Goal: Communication & Community: Answer question/provide support

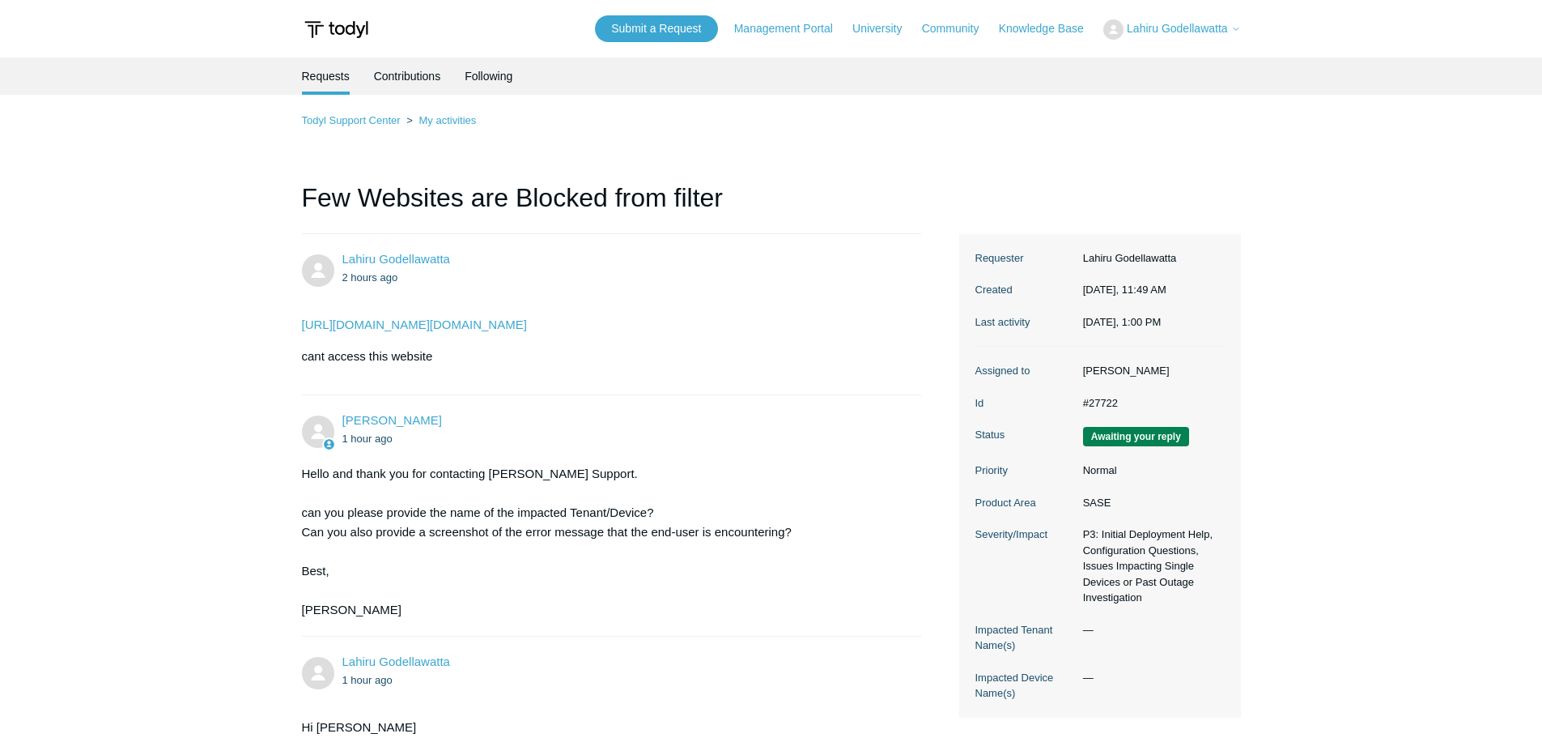
scroll to position [1042, 0]
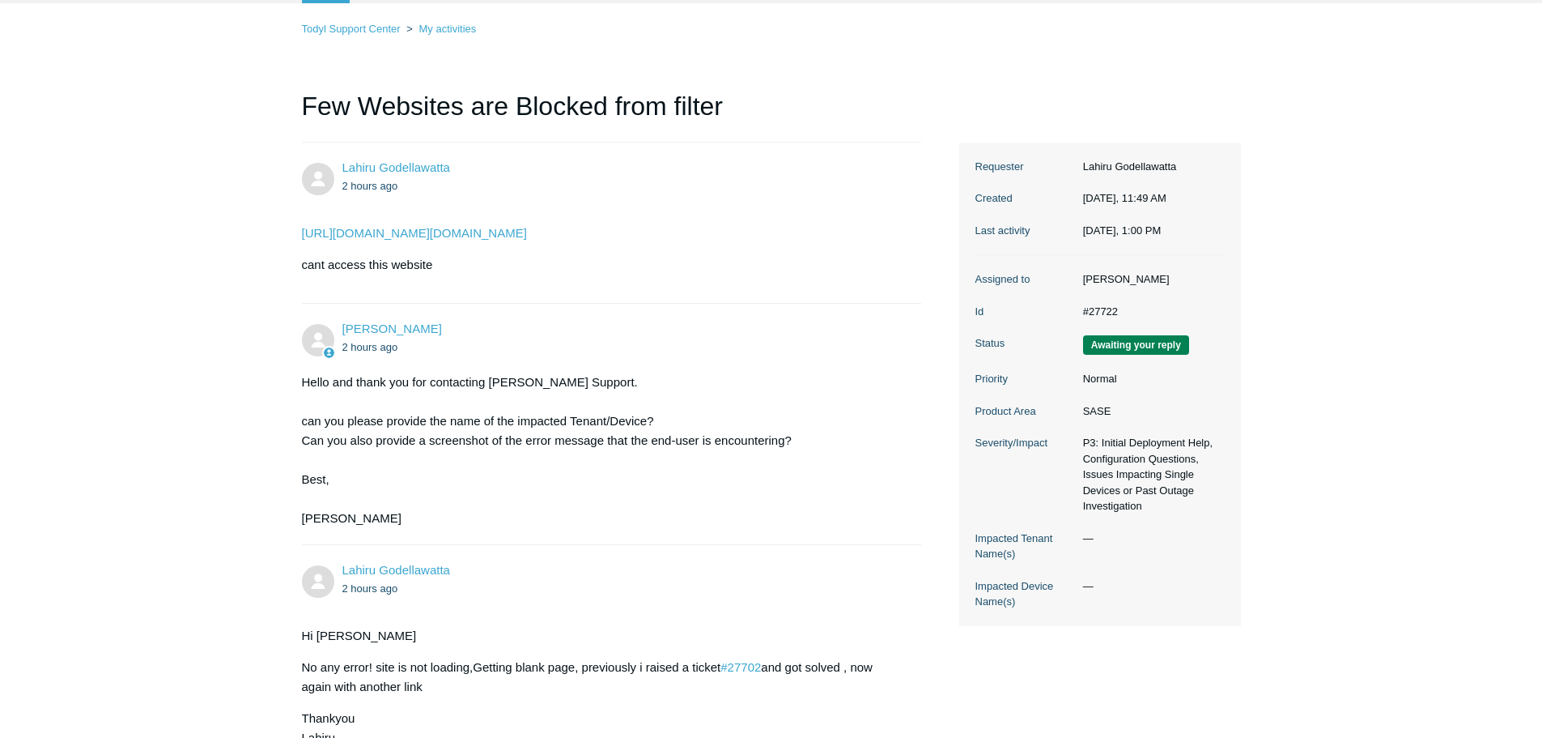
scroll to position [71, 0]
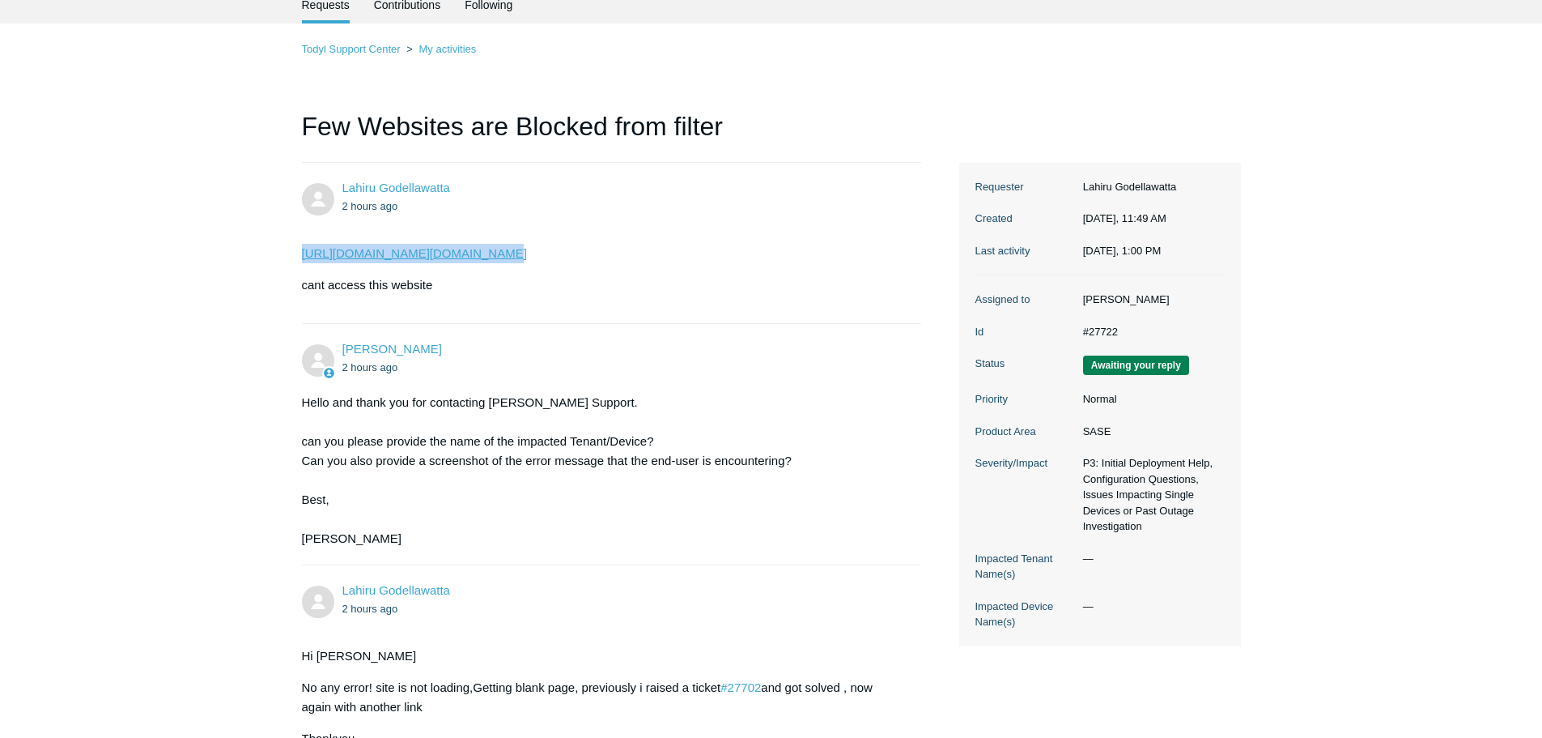
drag, startPoint x: 285, startPoint y: 253, endPoint x: 466, endPoint y: 253, distance: 180.6
copy link "https://learninghub.advsol.com"
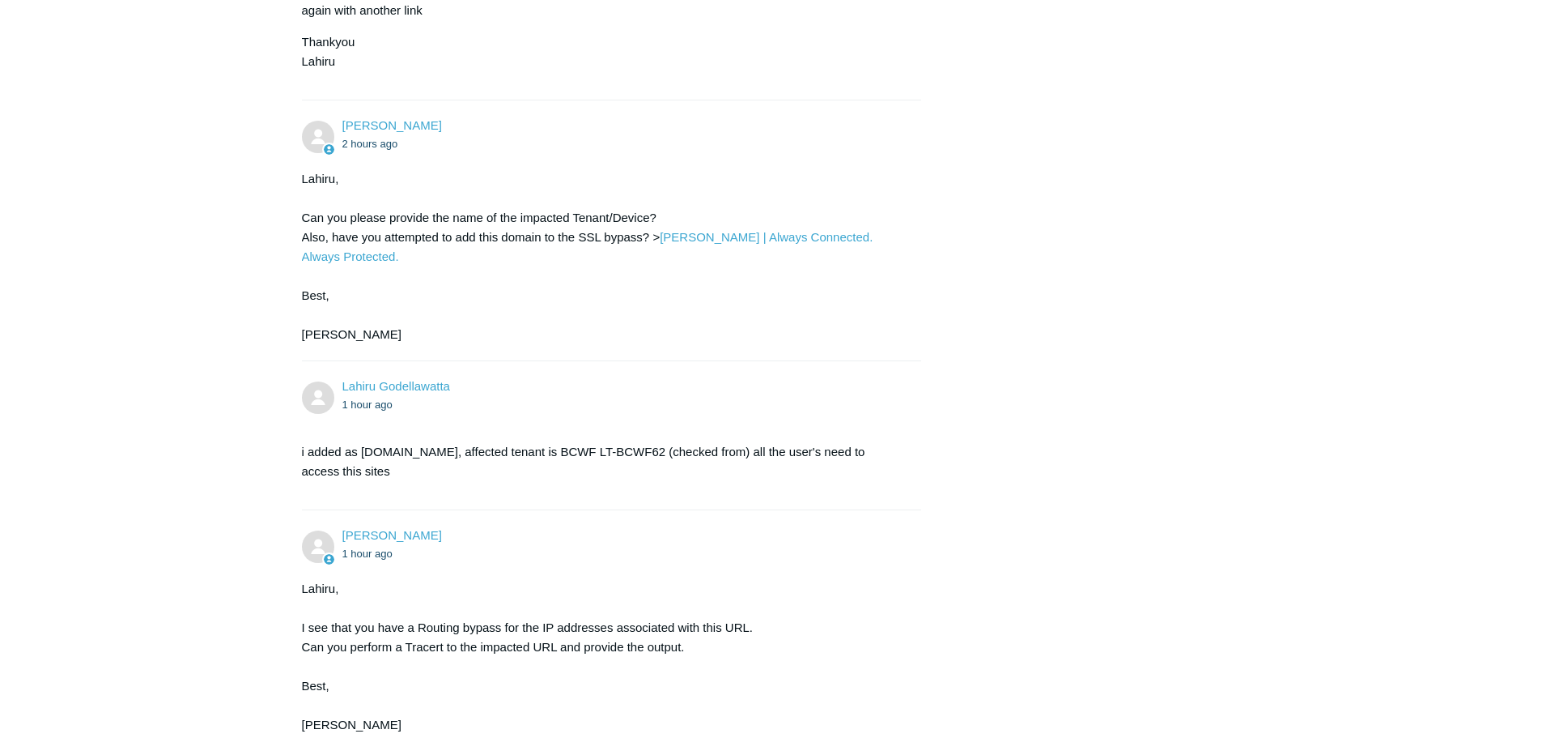
scroll to position [1042, 0]
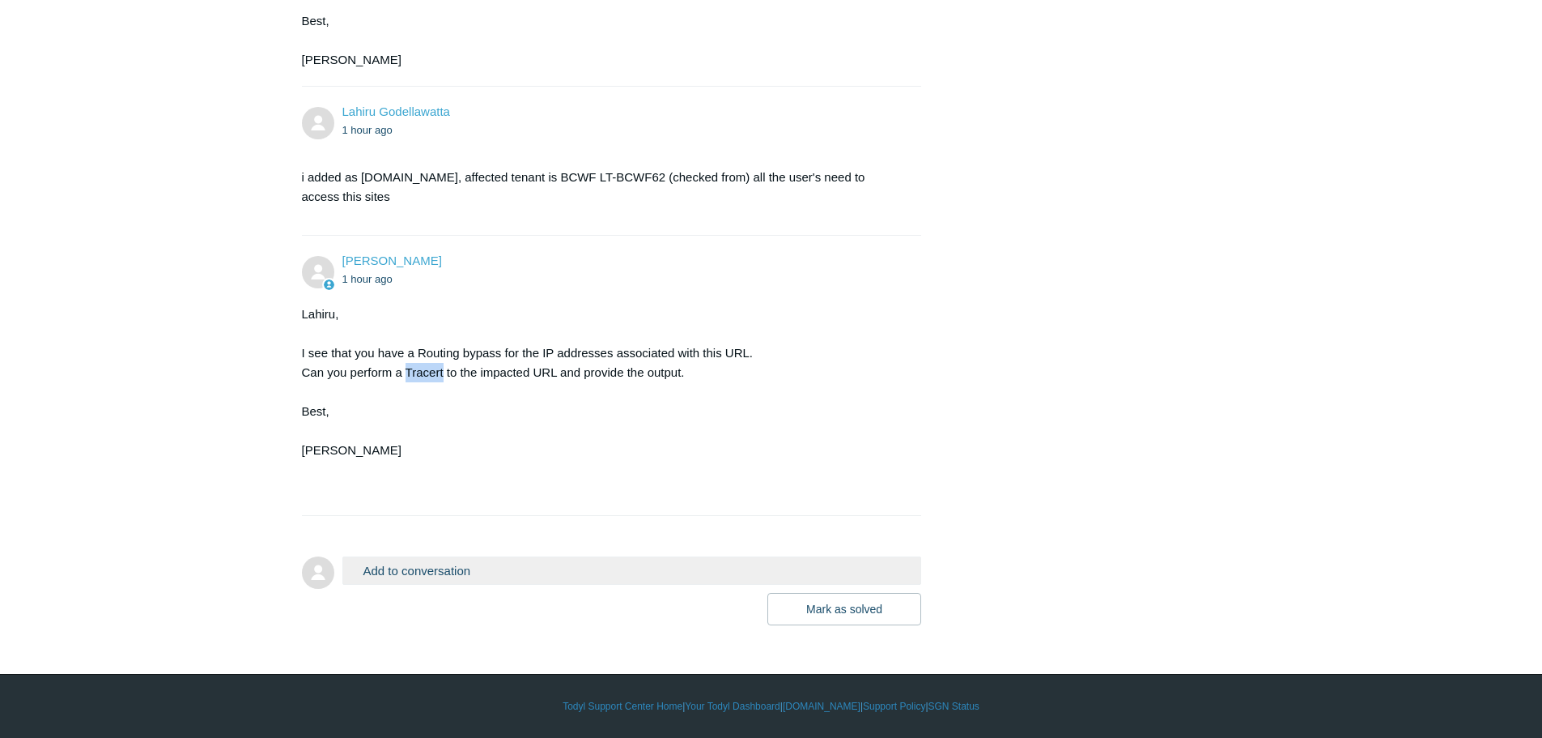
drag, startPoint x: 405, startPoint y: 373, endPoint x: 444, endPoint y: 372, distance: 38.9
click at [444, 372] on div "Lahiru, I see that you have a Routing bypass for the IP addresses associated wi…" at bounding box center [604, 401] width 604 height 194
click at [402, 569] on button "Add to conversation" at bounding box center [633, 570] width 580 height 28
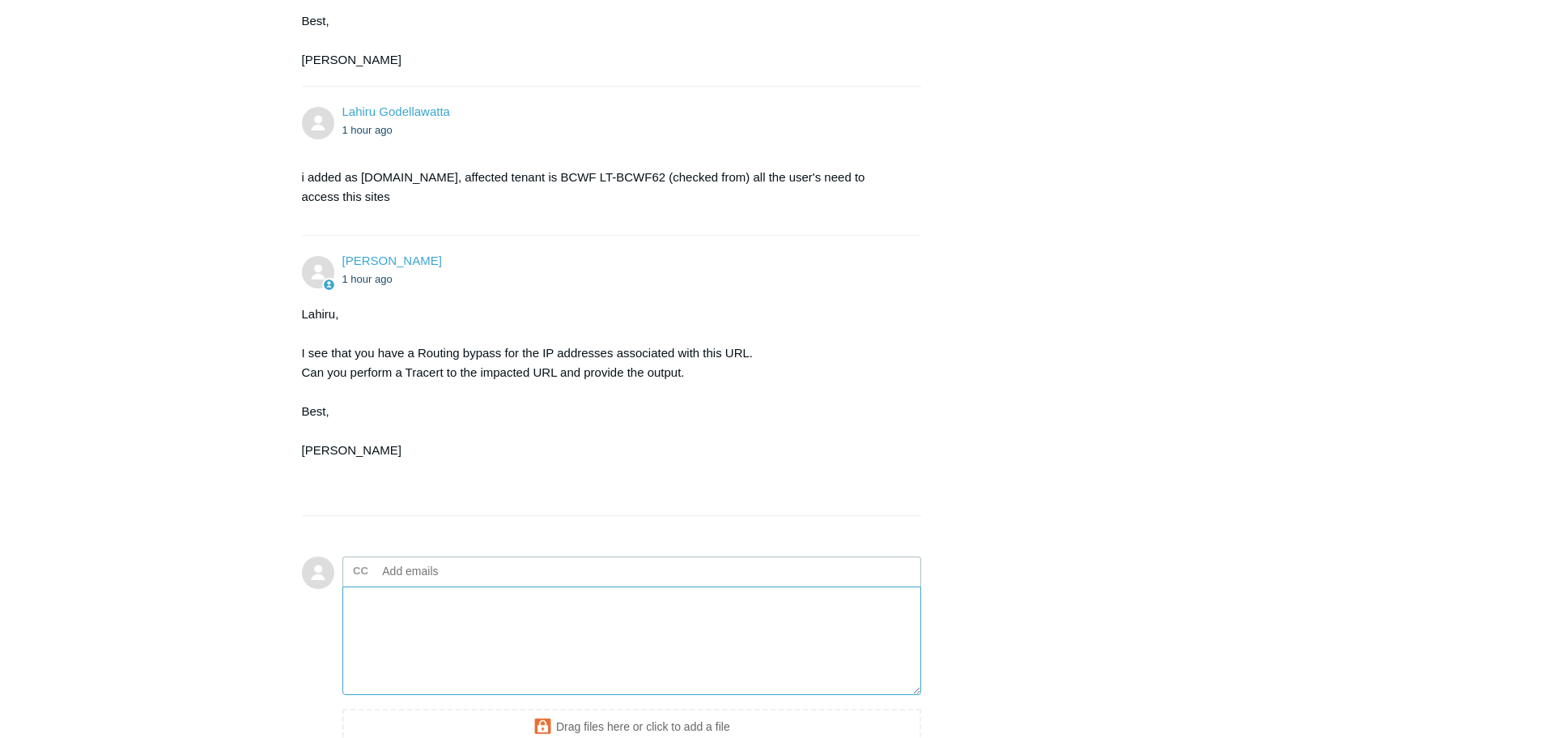
paste textarea "C:\Windows\System32>tracert learninghub.advsol.com Tracing route to us-applicat…"
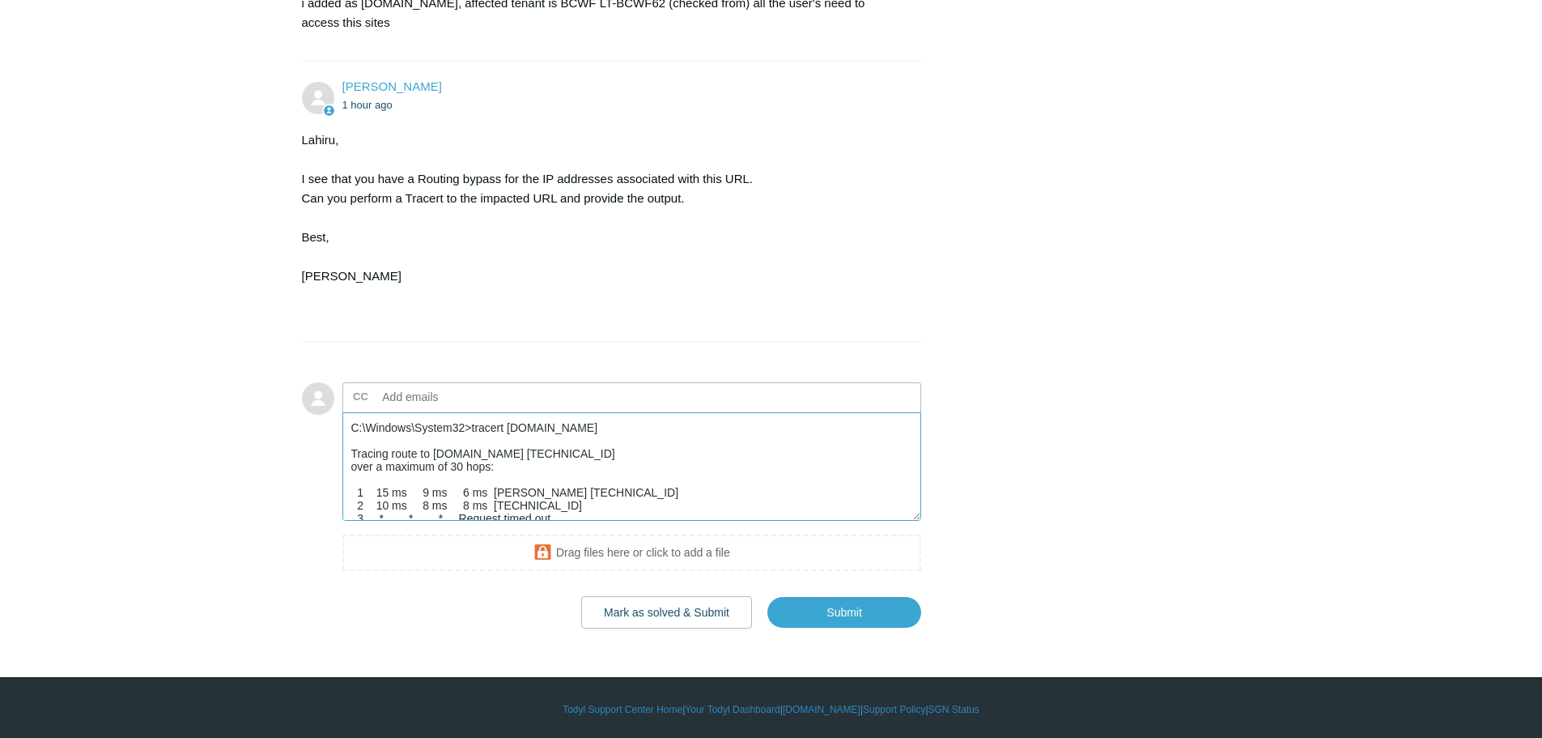
scroll to position [1219, 0]
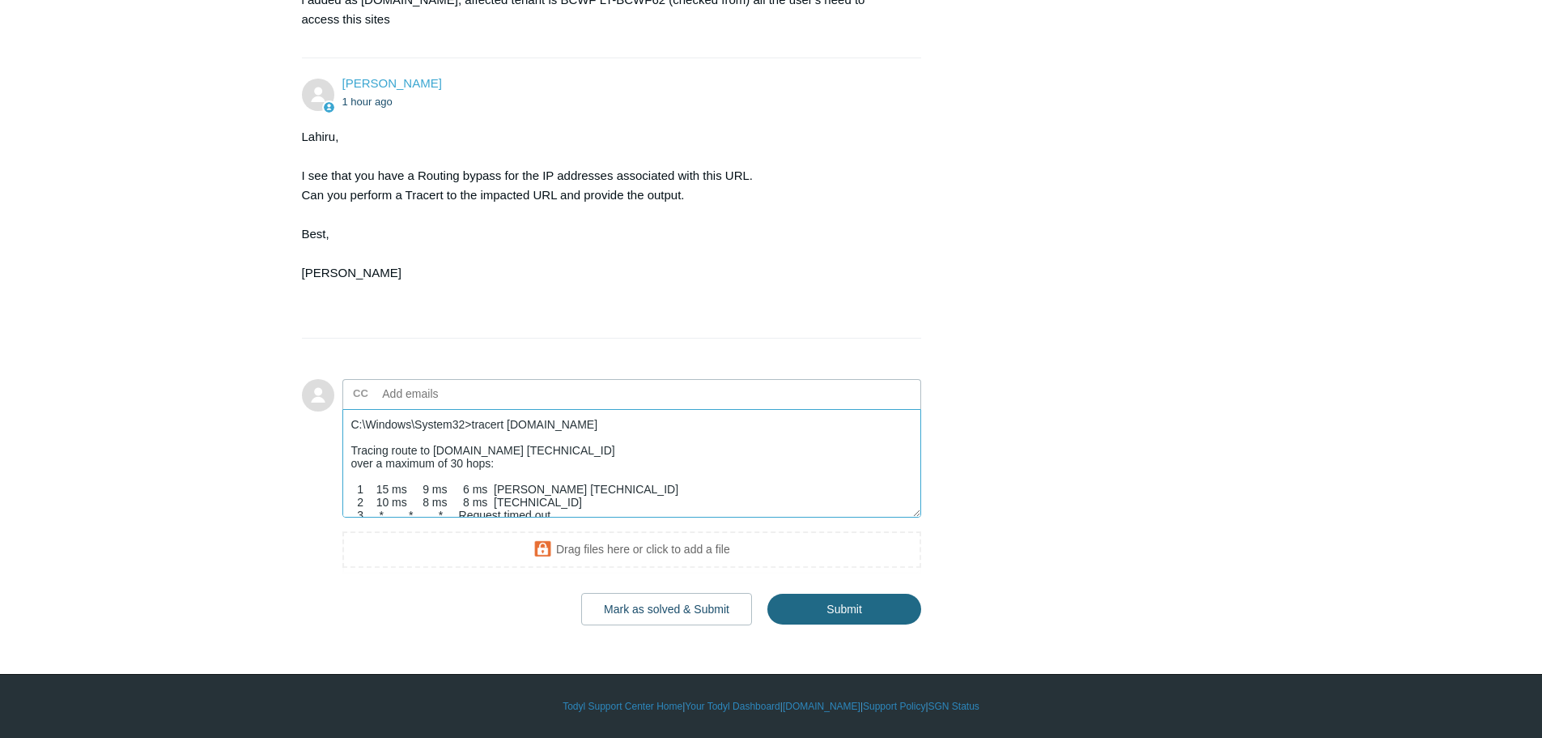
type textarea "C:\Windows\System32>tracert learninghub.advsol.com Tracing route to us-applicat…"
click at [848, 609] on input "Submit" at bounding box center [845, 610] width 154 height 32
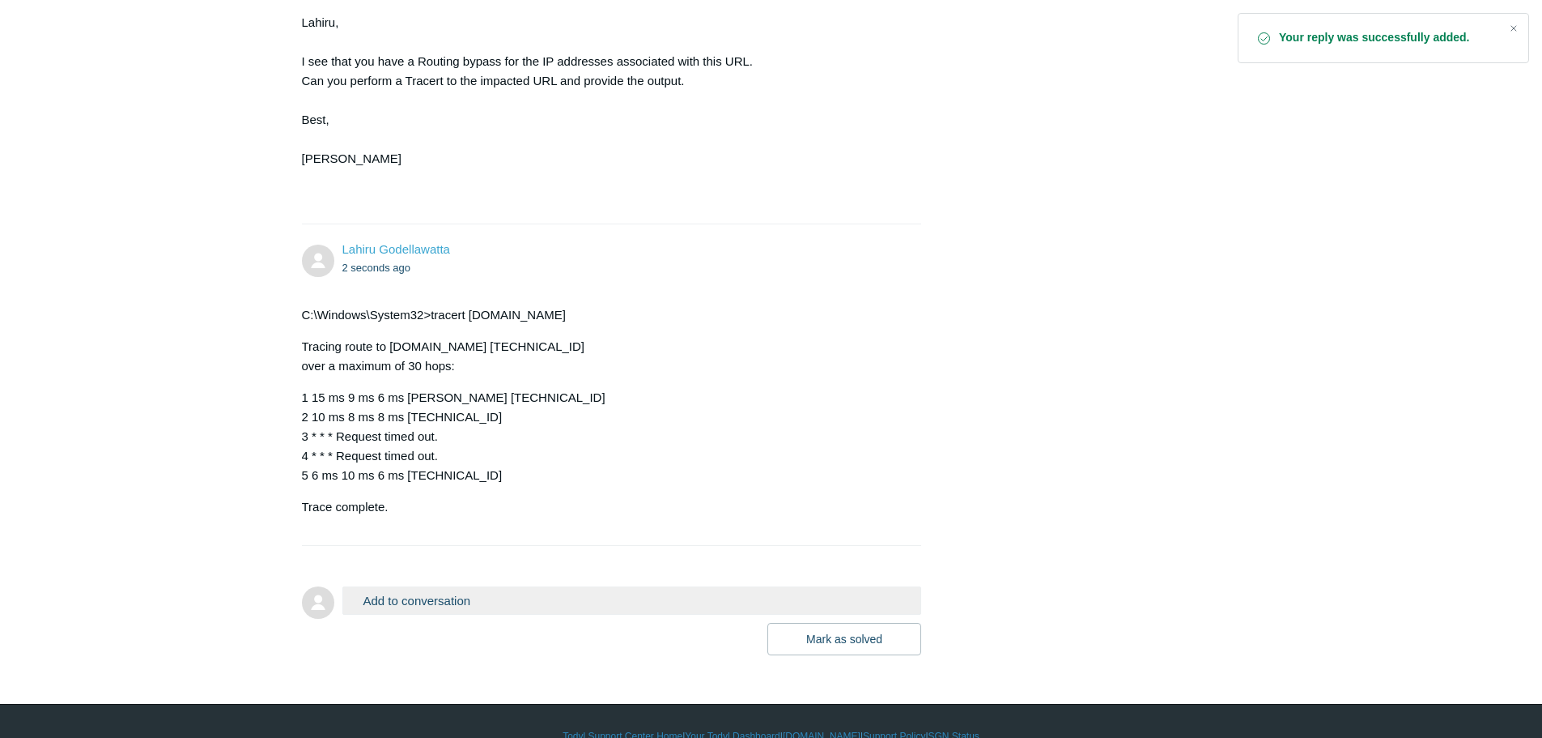
scroll to position [1364, 0]
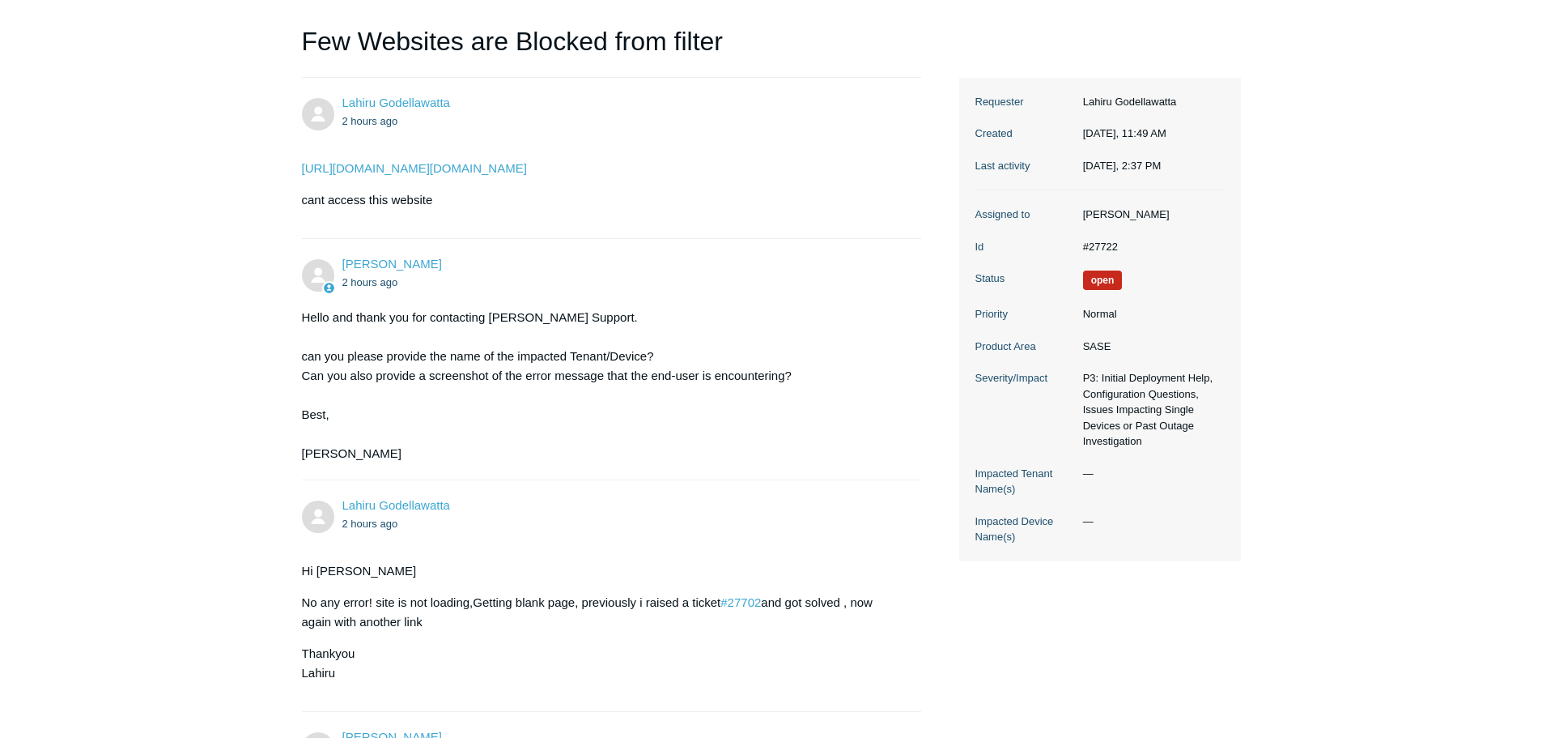
scroll to position [46, 0]
